Goal: Task Accomplishment & Management: Manage account settings

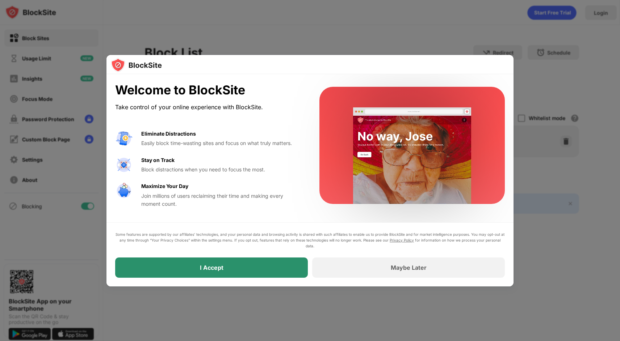
click at [233, 262] on div "I Accept" at bounding box center [211, 268] width 193 height 20
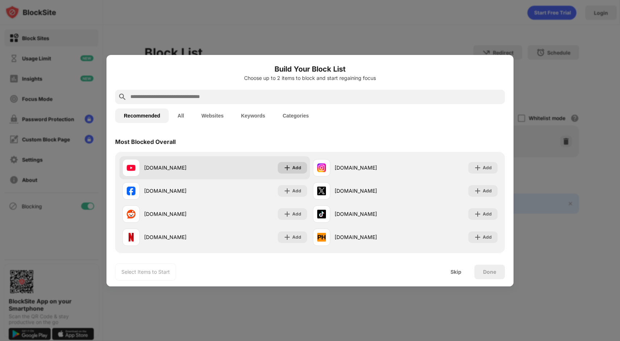
click at [289, 166] on img at bounding box center [286, 167] width 7 height 7
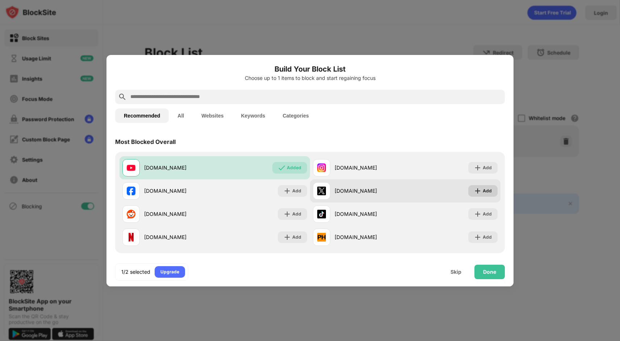
click at [475, 187] on img at bounding box center [477, 190] width 7 height 7
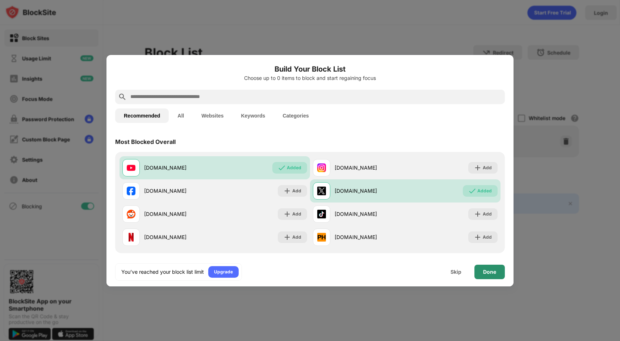
click at [484, 269] on div "Done" at bounding box center [489, 272] width 30 height 14
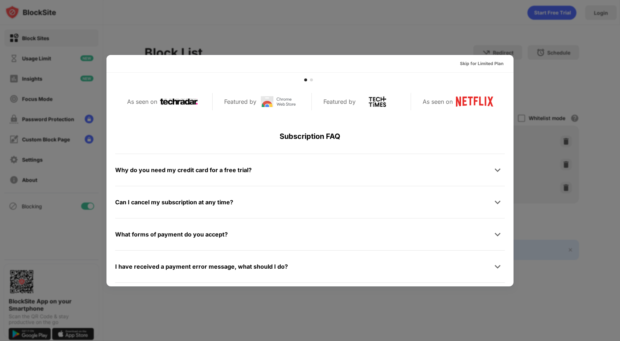
scroll to position [353, 0]
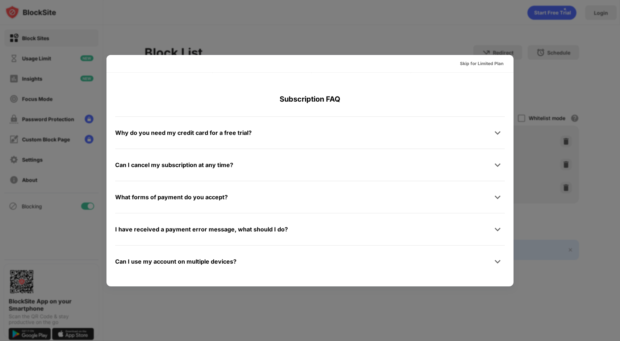
click at [553, 85] on div at bounding box center [310, 170] width 620 height 341
click at [469, 62] on div "Skip for Limited Plan" at bounding box center [481, 63] width 43 height 7
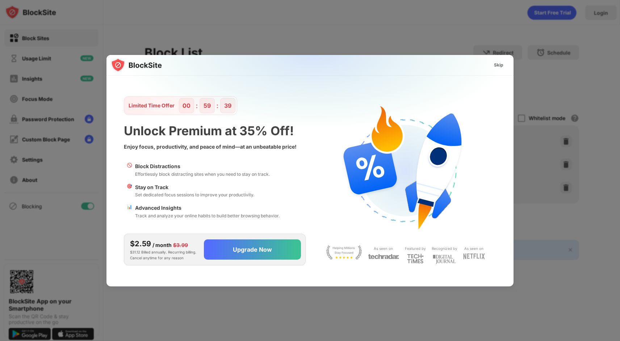
scroll to position [0, 0]
click at [498, 65] on div "Skip" at bounding box center [498, 65] width 9 height 7
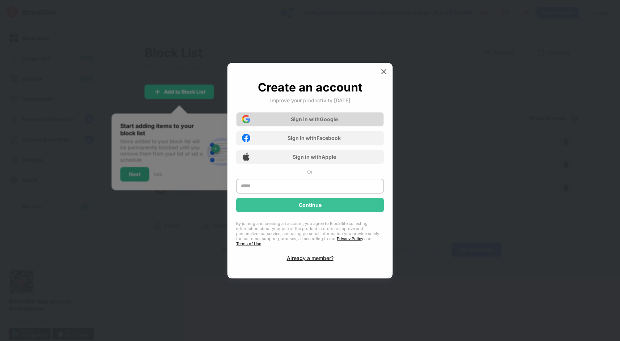
click at [322, 122] on div "Sign in with Google" at bounding box center [314, 119] width 47 height 6
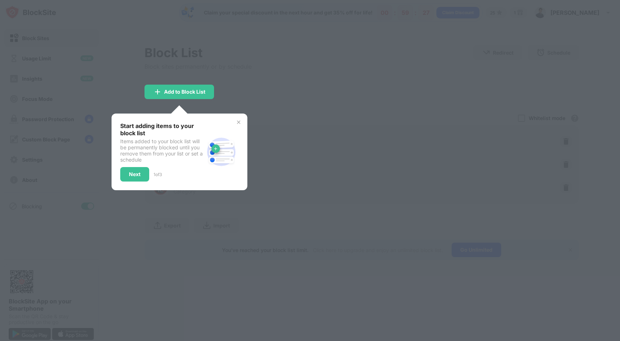
click at [244, 103] on div at bounding box center [310, 170] width 620 height 341
click at [239, 123] on img at bounding box center [239, 122] width 6 height 6
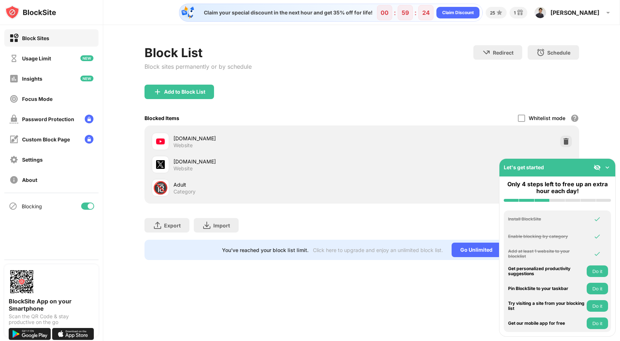
click at [607, 168] on img at bounding box center [606, 167] width 7 height 7
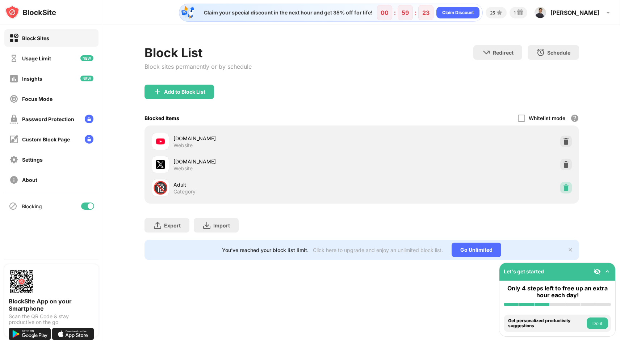
click at [567, 186] on img at bounding box center [565, 187] width 7 height 7
